Goal: Task Accomplishment & Management: Complete application form

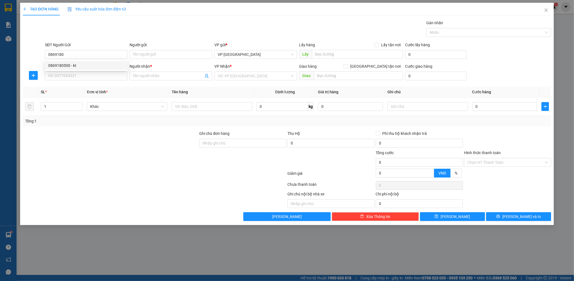
click at [107, 66] on div "0869180500 - kt" at bounding box center [86, 66] width 76 height 6
type input "0869180500"
type input "kt"
type input "0869180500"
click at [97, 74] on input "SĐT Người Nhận *" at bounding box center [86, 76] width 83 height 9
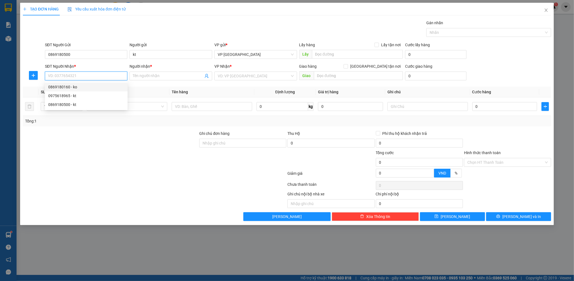
click at [53, 74] on input "SĐT Người Nhận *" at bounding box center [86, 76] width 83 height 9
paste input "0326738587"
type input "0326738587"
click at [161, 73] on input "Người nhận *" at bounding box center [168, 76] width 71 height 6
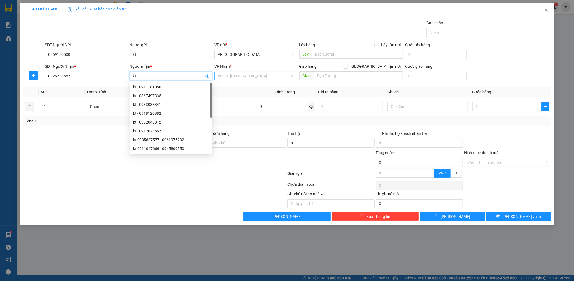
type input "kt"
click at [273, 75] on input "search" at bounding box center [254, 76] width 72 height 8
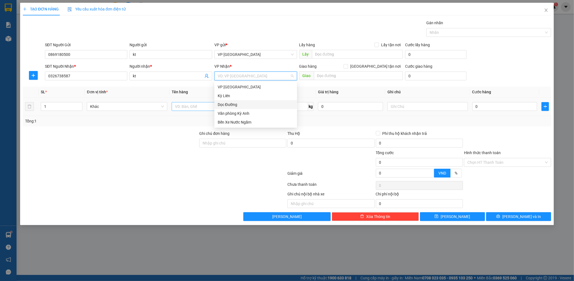
click at [229, 103] on div "Dọc Đường" at bounding box center [256, 105] width 76 height 6
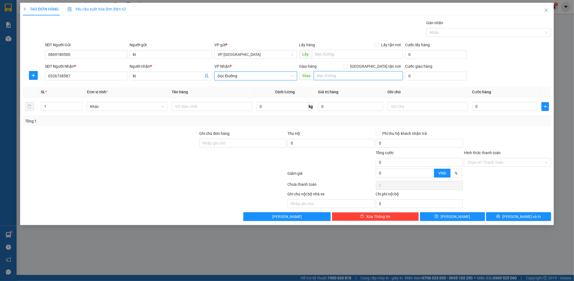
click at [338, 79] on input "text" at bounding box center [358, 75] width 89 height 9
type input "mường thanh"
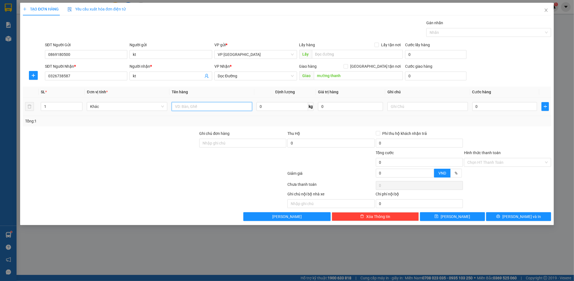
click at [234, 110] on input "text" at bounding box center [212, 106] width 80 height 9
type input "1 hộp"
click at [507, 113] on td "0" at bounding box center [504, 107] width 69 height 18
click at [508, 112] on div "0" at bounding box center [504, 106] width 65 height 11
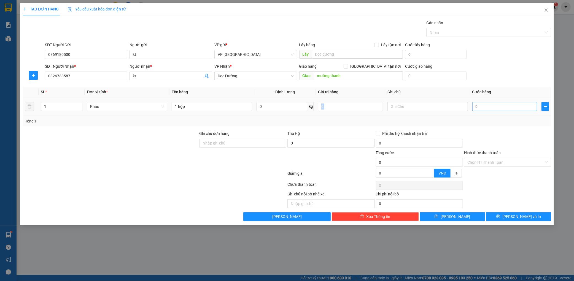
drag, startPoint x: 499, startPoint y: 100, endPoint x: 497, endPoint y: 104, distance: 4.1
click at [498, 100] on td "0" at bounding box center [504, 107] width 69 height 18
click at [496, 112] on div "0" at bounding box center [504, 106] width 65 height 11
click at [503, 106] on input "0" at bounding box center [504, 106] width 65 height 9
type input "005"
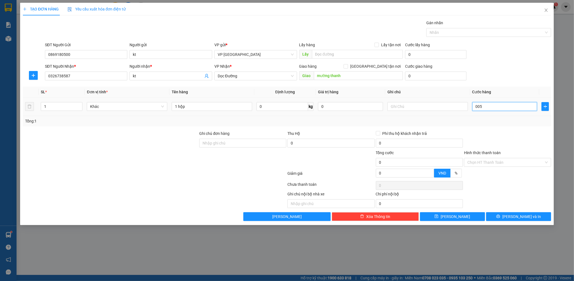
type input "5"
type input "0.050"
type input "50"
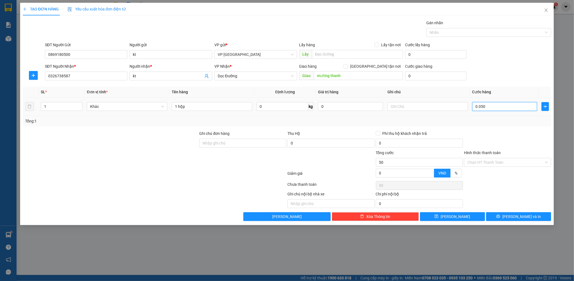
type input "00.500"
type input "500"
type input "0.005.000"
type input "5.000"
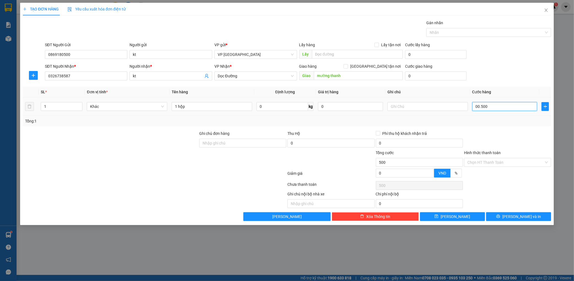
type input "5.000"
type input "000.050.000"
type input "50.000"
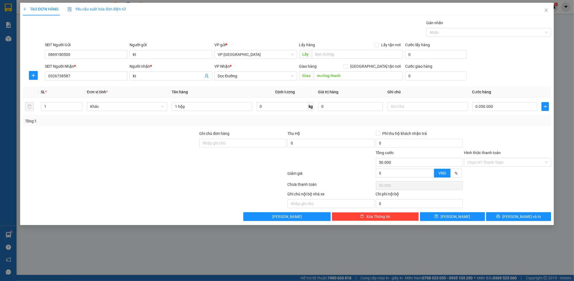
type input "50.000"
click at [510, 133] on div at bounding box center [507, 140] width 88 height 19
click at [521, 211] on div "Transit Pickup Surcharge Ids Transit Deliver Surcharge Ids Transit Deliver Surc…" at bounding box center [287, 120] width 528 height 201
click at [521, 214] on button "[PERSON_NAME] và In" at bounding box center [518, 216] width 65 height 9
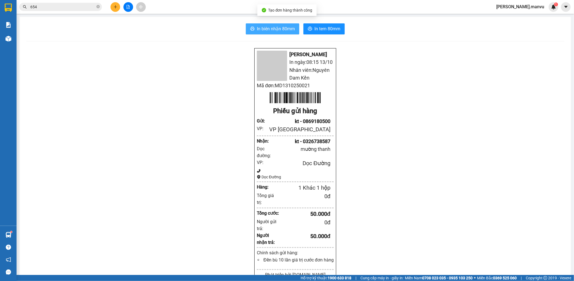
click at [268, 31] on span "In biên nhận 80mm" at bounding box center [276, 28] width 38 height 7
click at [343, 29] on div "In biên nhận 80mm In tem 80mm" at bounding box center [295, 28] width 538 height 11
click at [337, 29] on span "In tem 80mm" at bounding box center [327, 28] width 26 height 7
click at [321, 33] on button "In tem 80mm" at bounding box center [323, 28] width 41 height 11
